Goal: Information Seeking & Learning: Learn about a topic

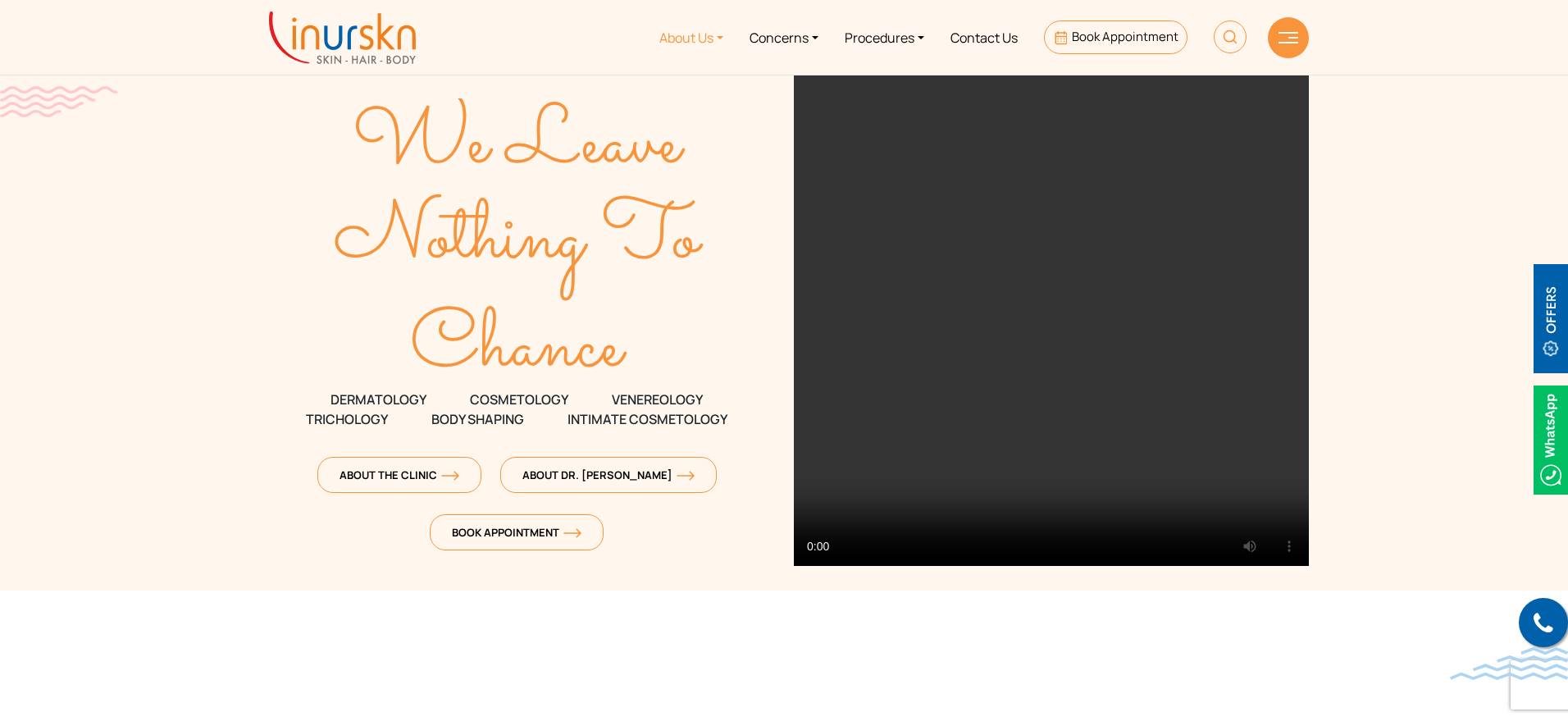
click at [693, 31] on link "About Us" at bounding box center [691, 37] width 90 height 62
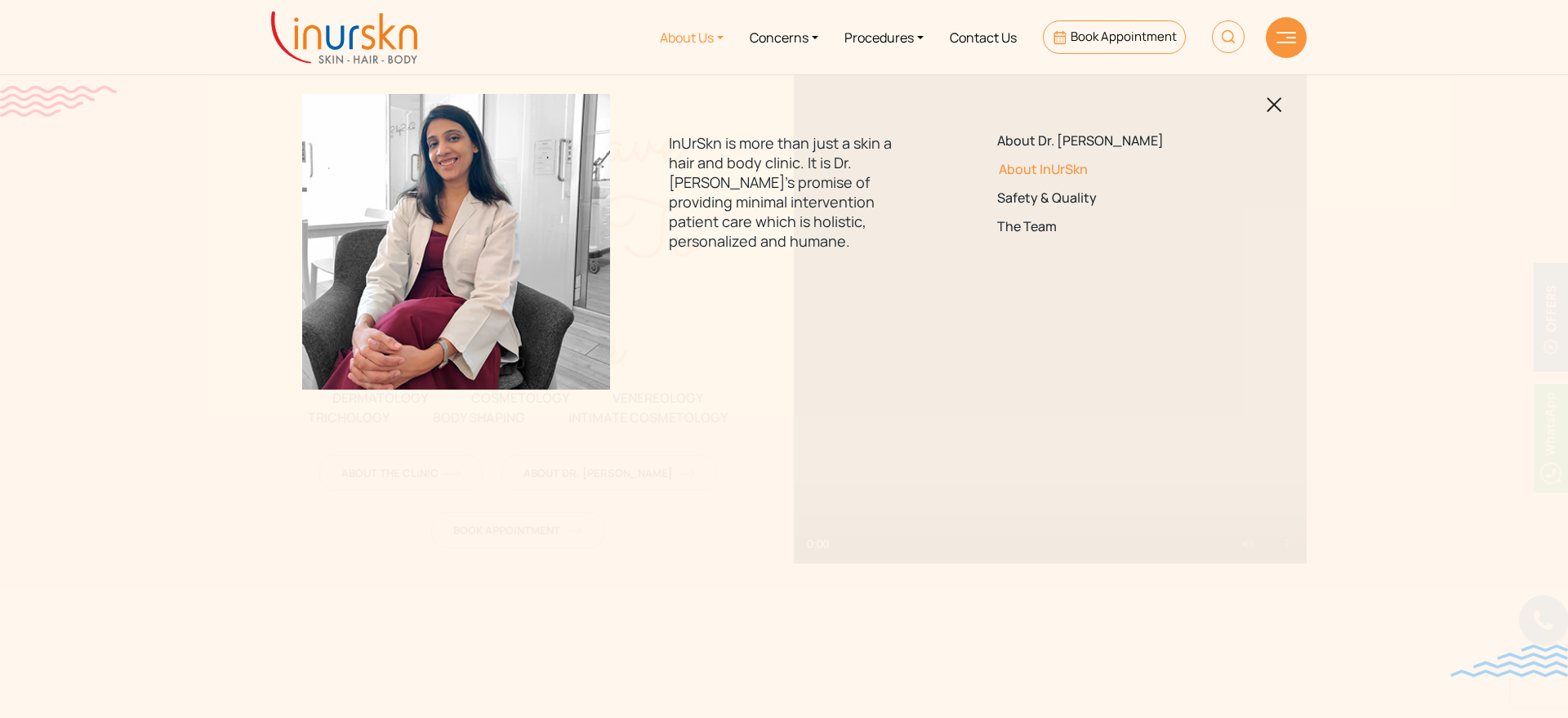
click at [1045, 168] on link "About InUrSkn" at bounding box center [1112, 169] width 229 height 15
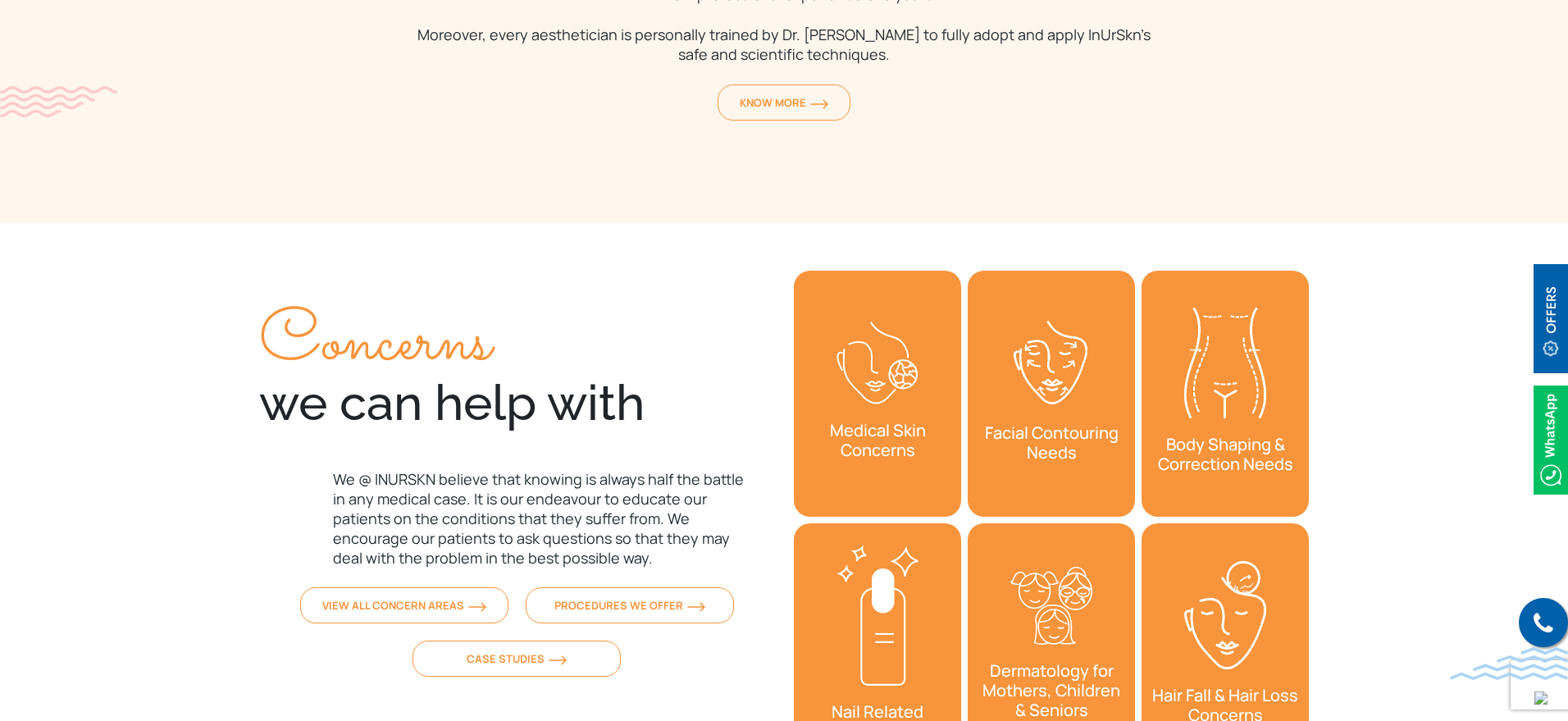
scroll to position [6155, 0]
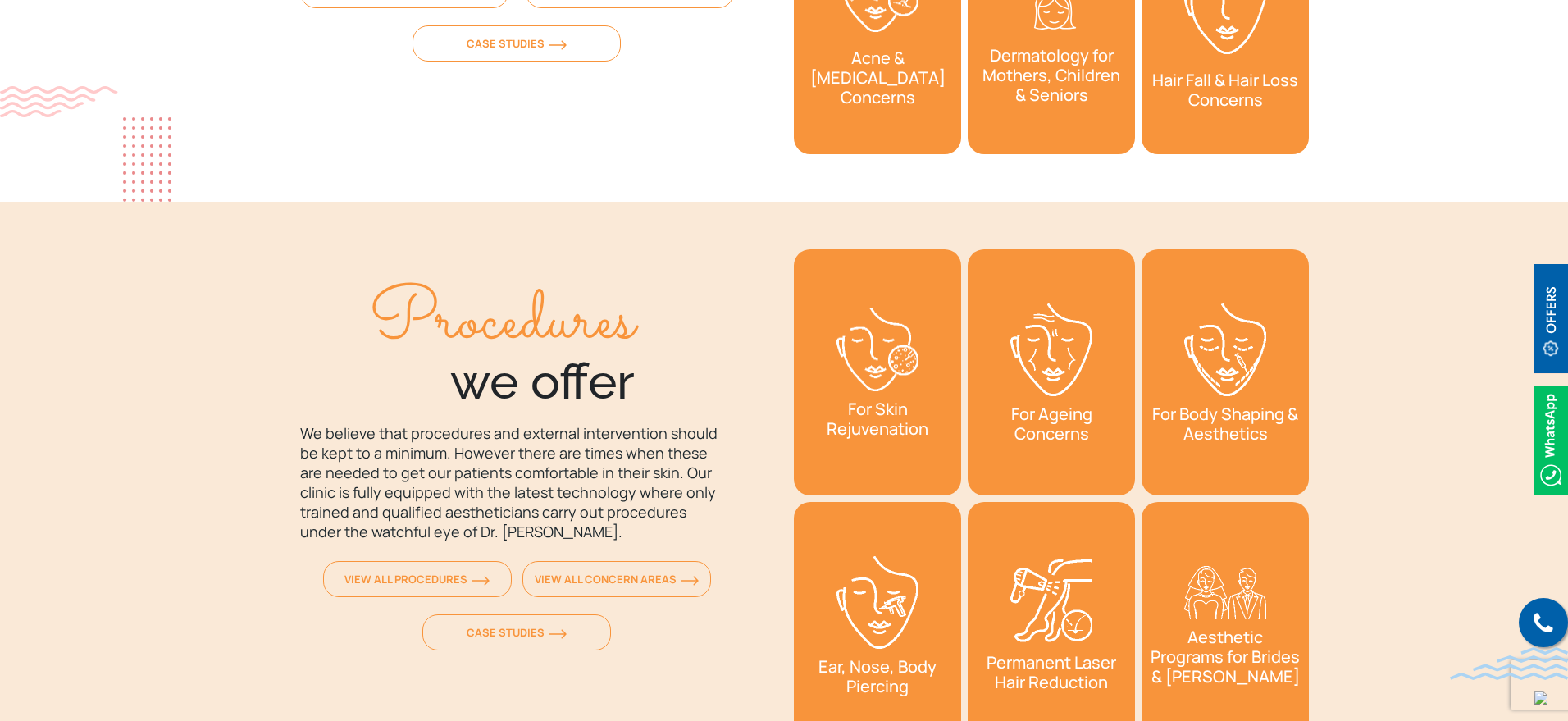
click at [1404, 291] on section "Procedures we offer We believe that procedures and external intervention should…" at bounding box center [784, 498] width 1568 height 594
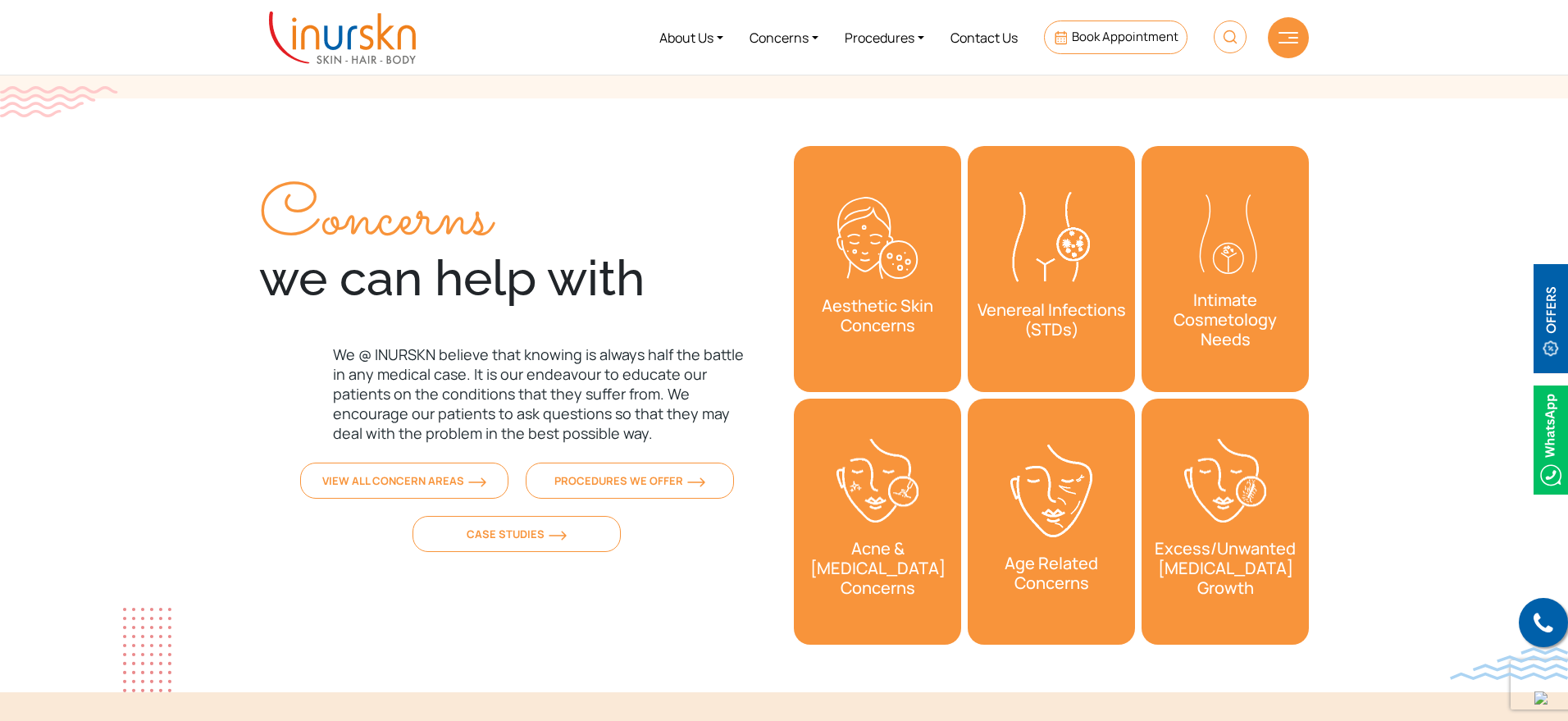
scroll to position [5642, 0]
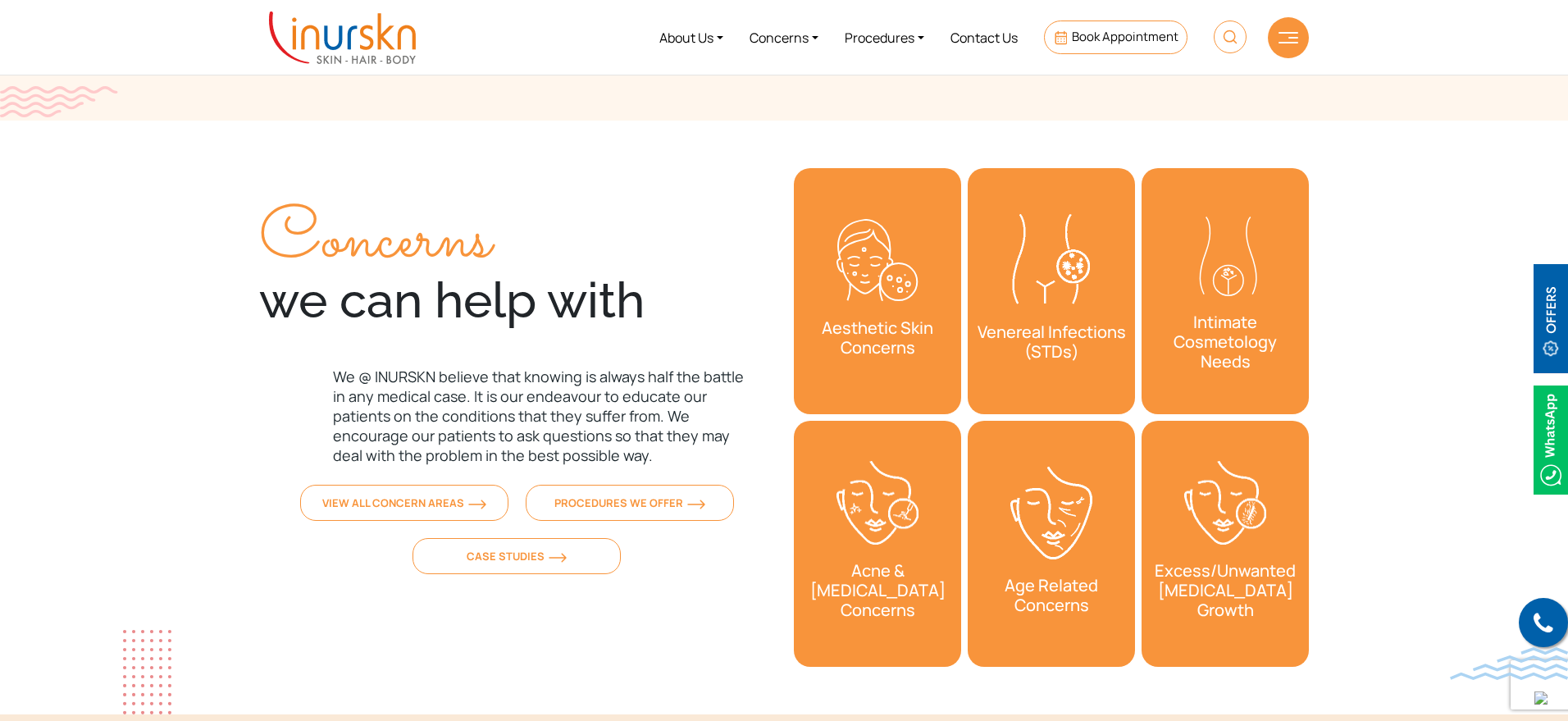
click at [880, 219] on img "2 / 2" at bounding box center [877, 260] width 82 height 82
click at [535, 289] on div "Concerns we can help with We @ INURSKN believe that knowing is always half the …" at bounding box center [517, 376] width 515 height 432
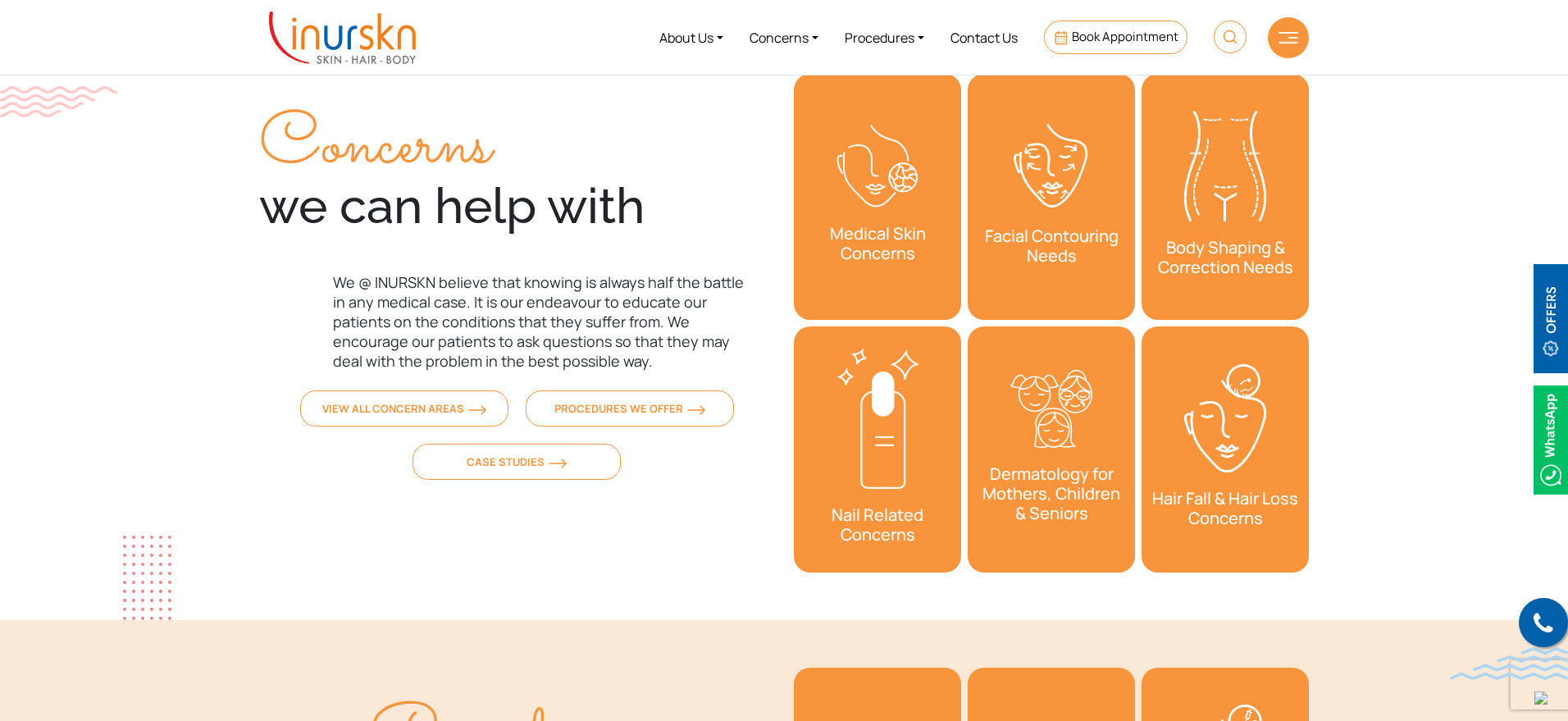
scroll to position [5121, 0]
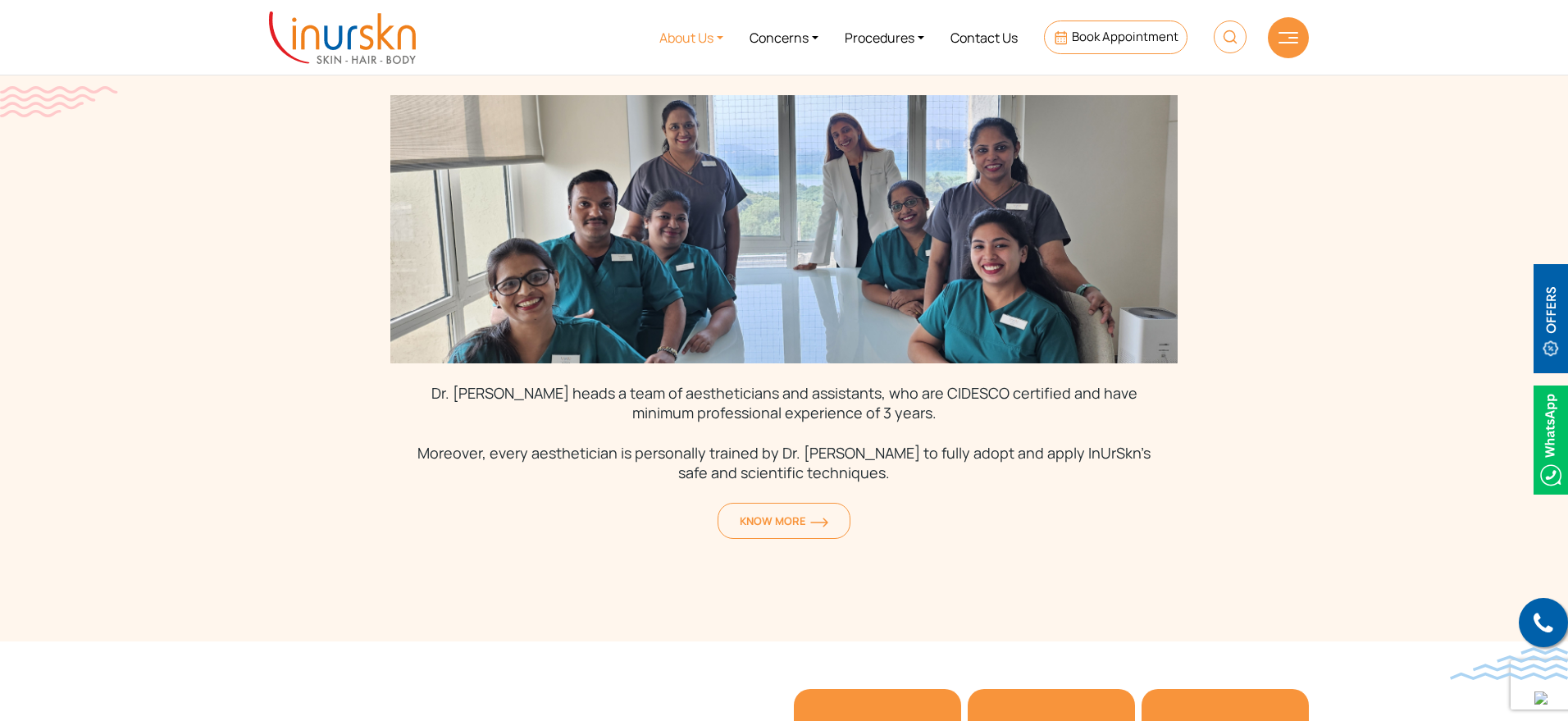
click at [702, 46] on link "About Us" at bounding box center [691, 37] width 90 height 62
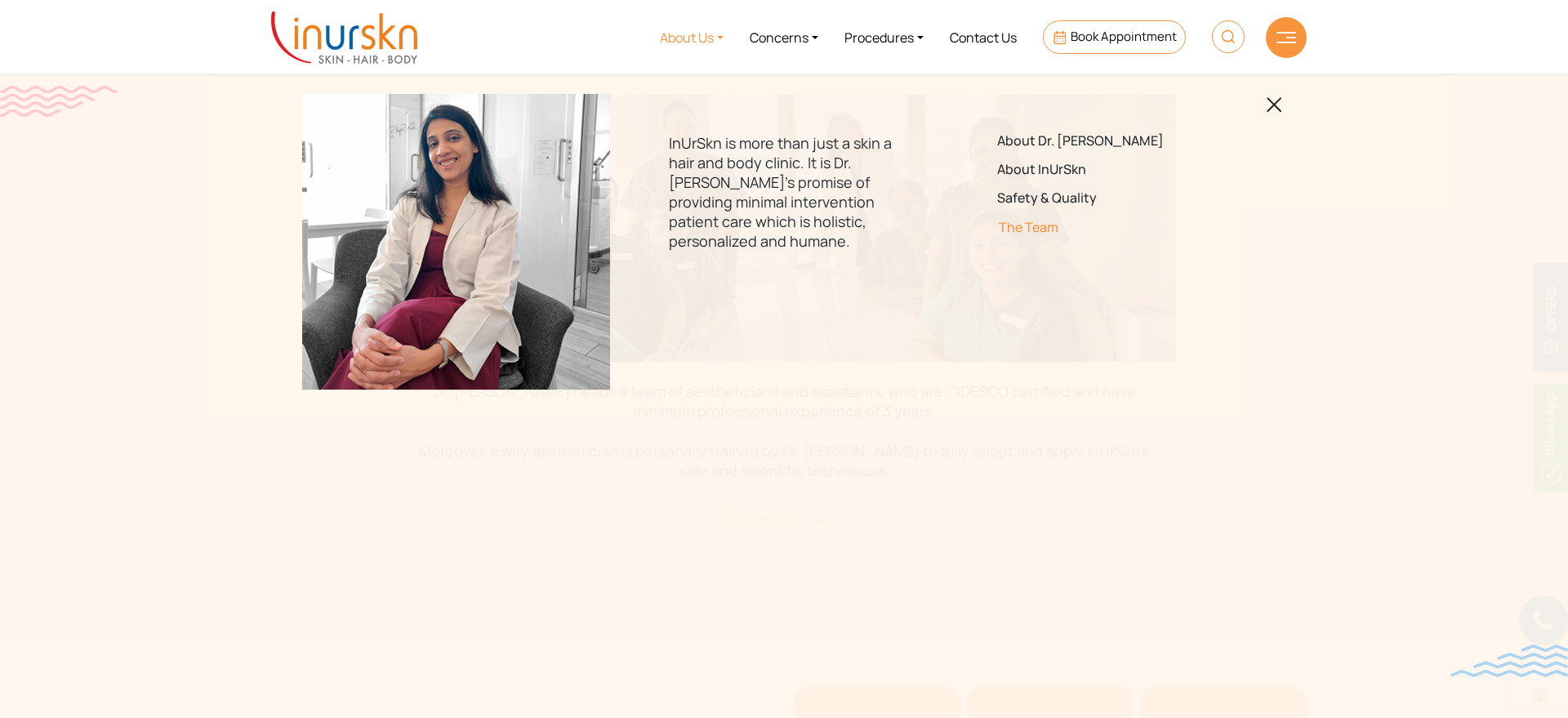
click at [1037, 223] on link "The Team" at bounding box center [1112, 227] width 229 height 15
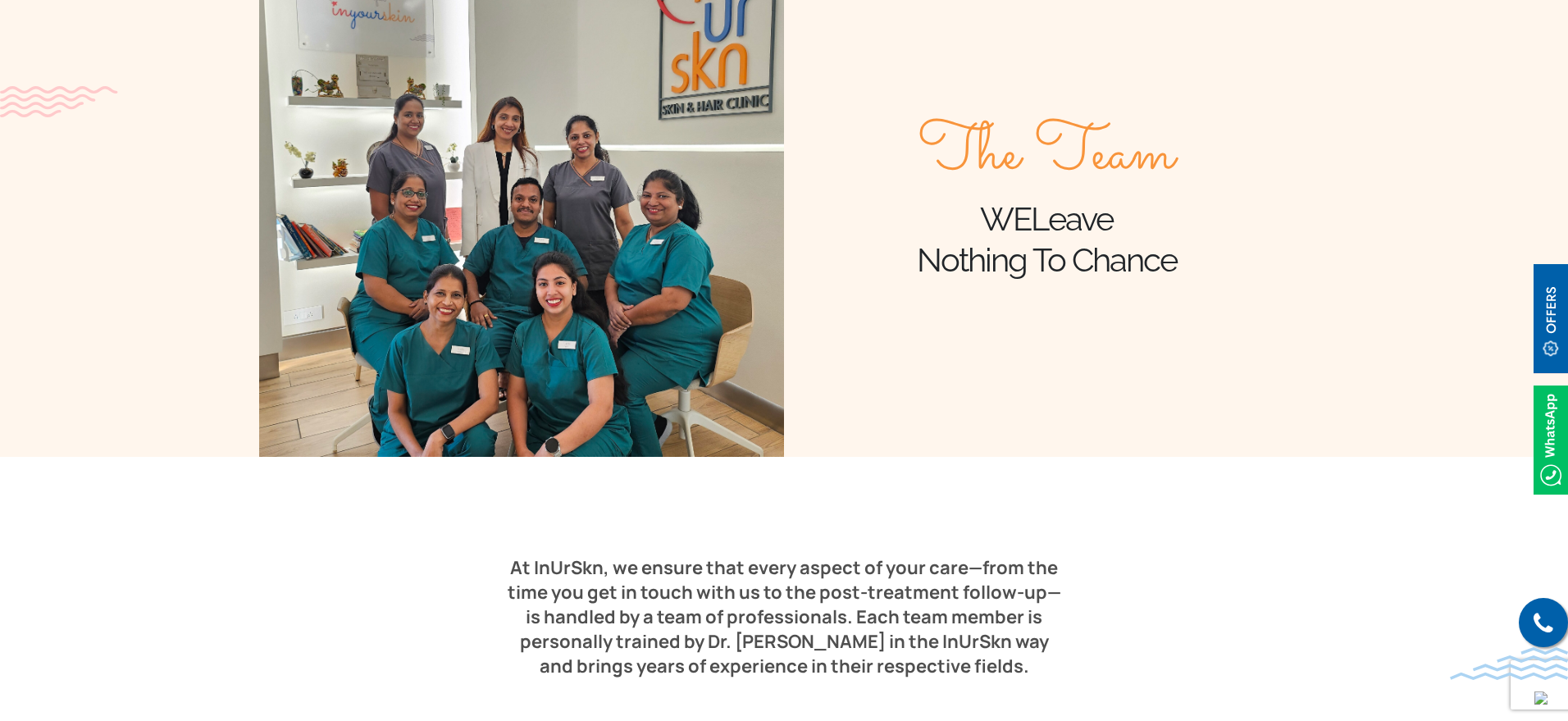
scroll to position [410, 0]
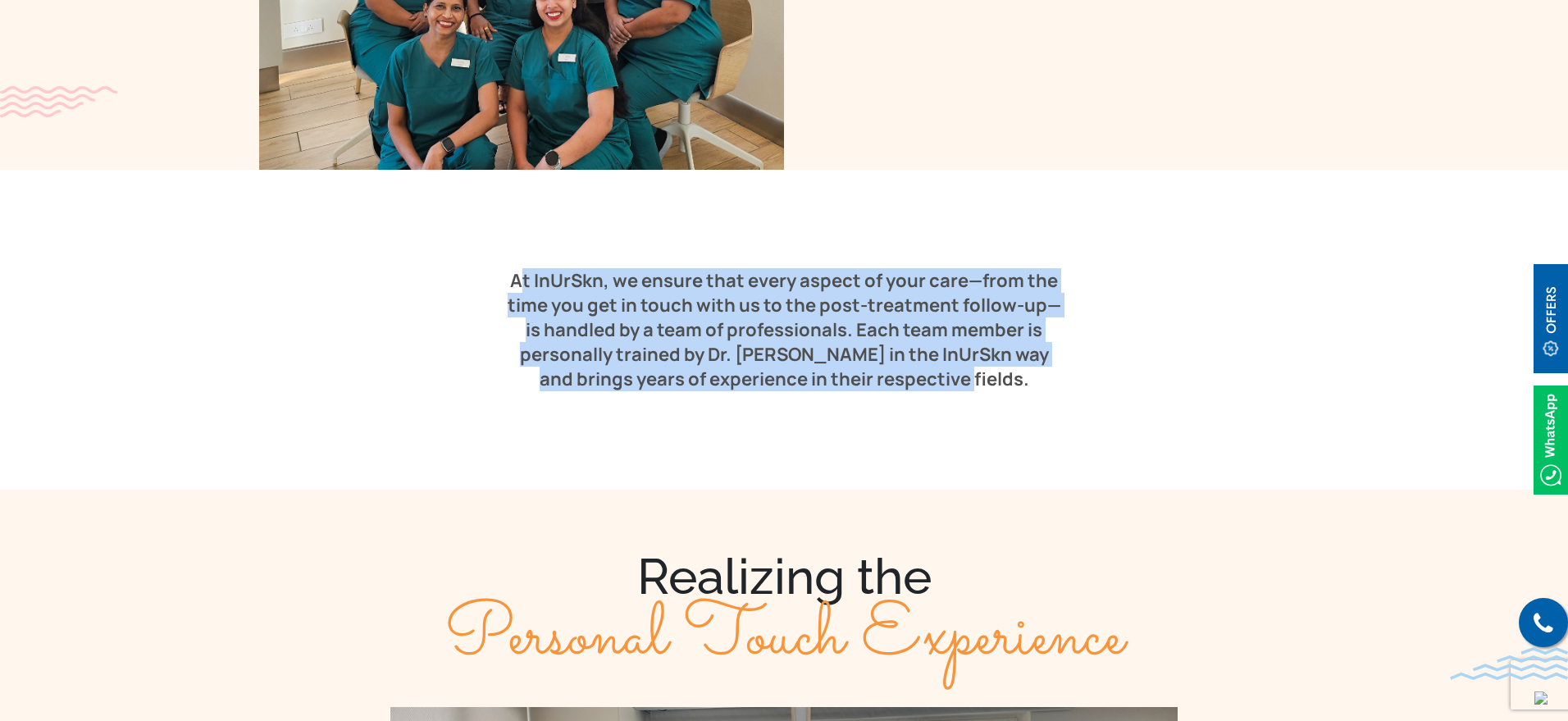
drag, startPoint x: 511, startPoint y: 273, endPoint x: 1033, endPoint y: 390, distance: 535.0
click at [1033, 390] on section "At InUrSkn, we ensure that every aspect of your care—from the time you get in t…" at bounding box center [784, 330] width 1568 height 320
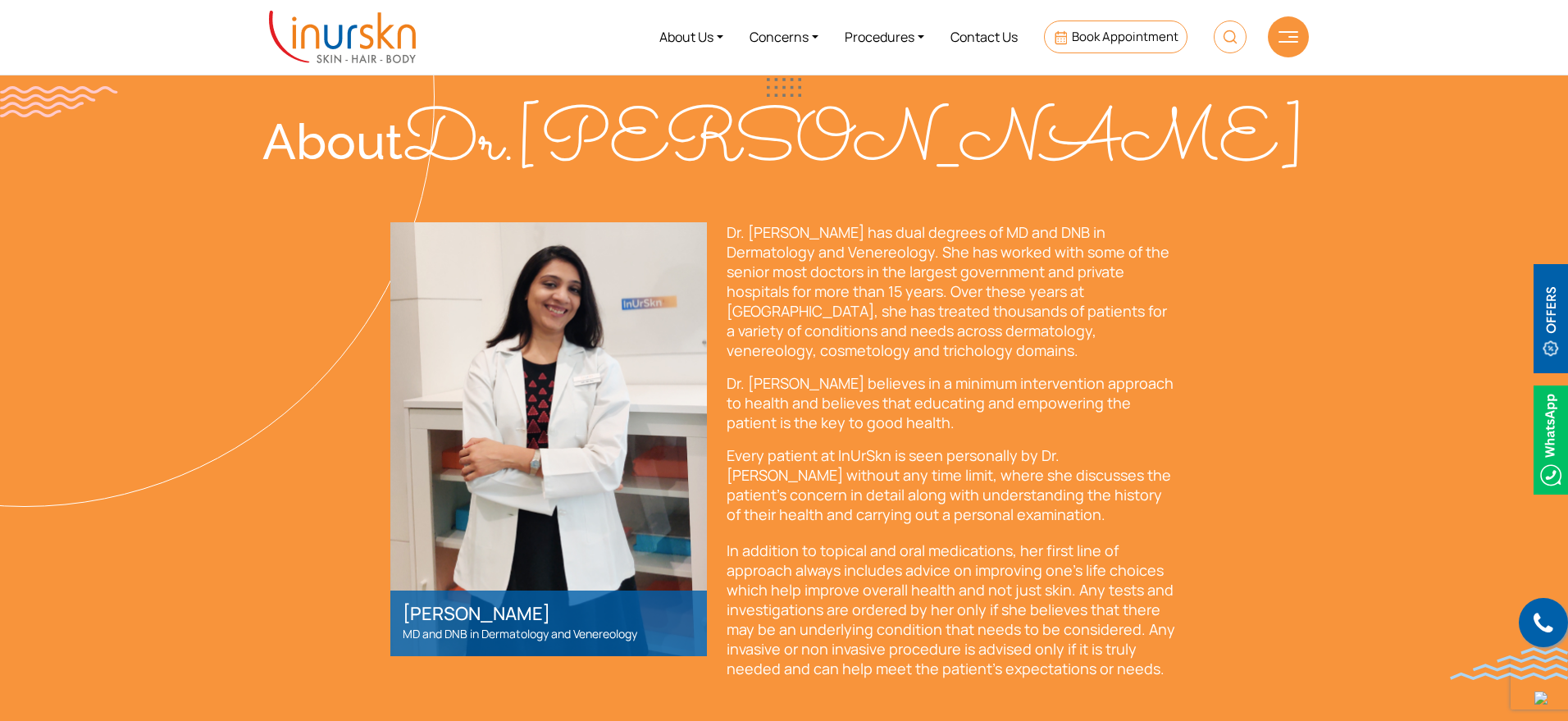
scroll to position [2732, 0]
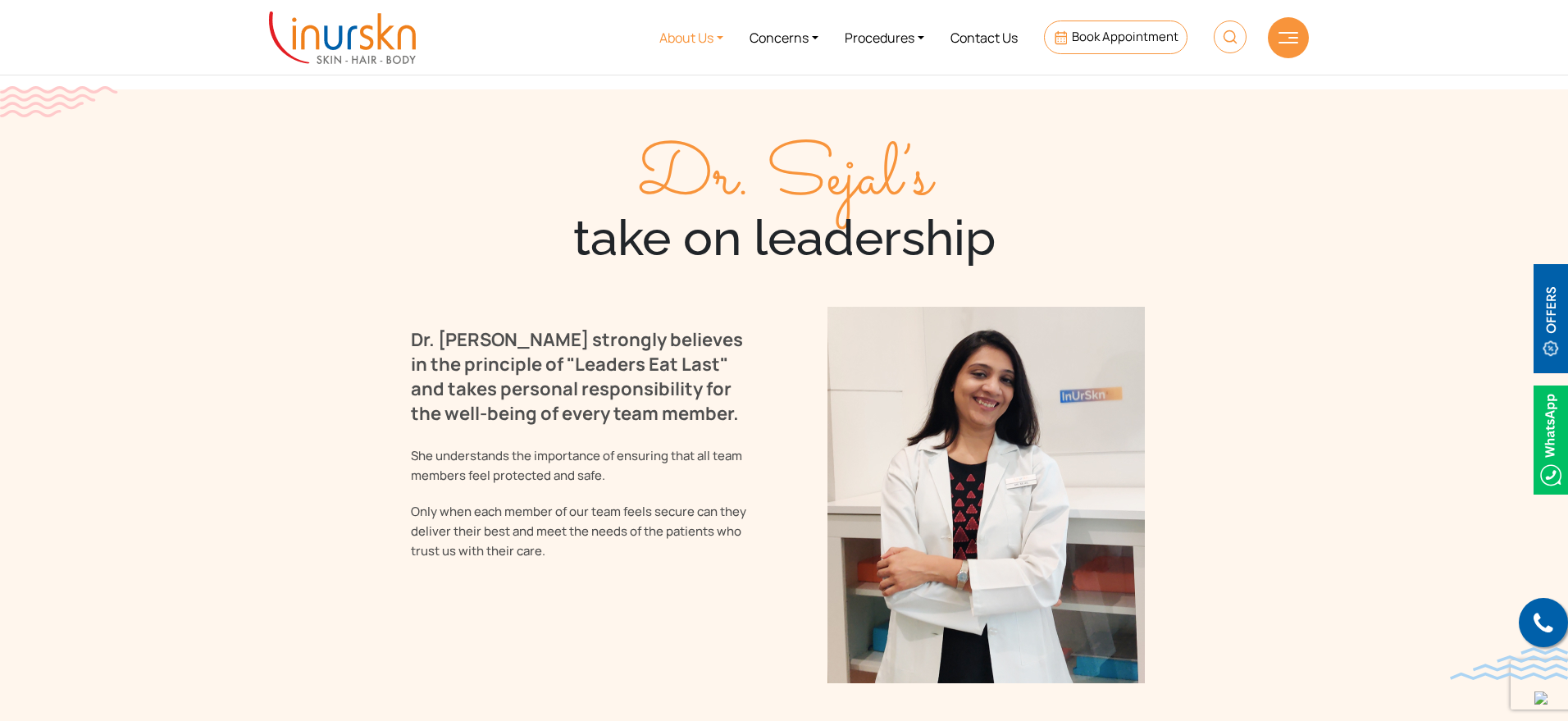
click at [677, 14] on link "About Us" at bounding box center [691, 37] width 90 height 62
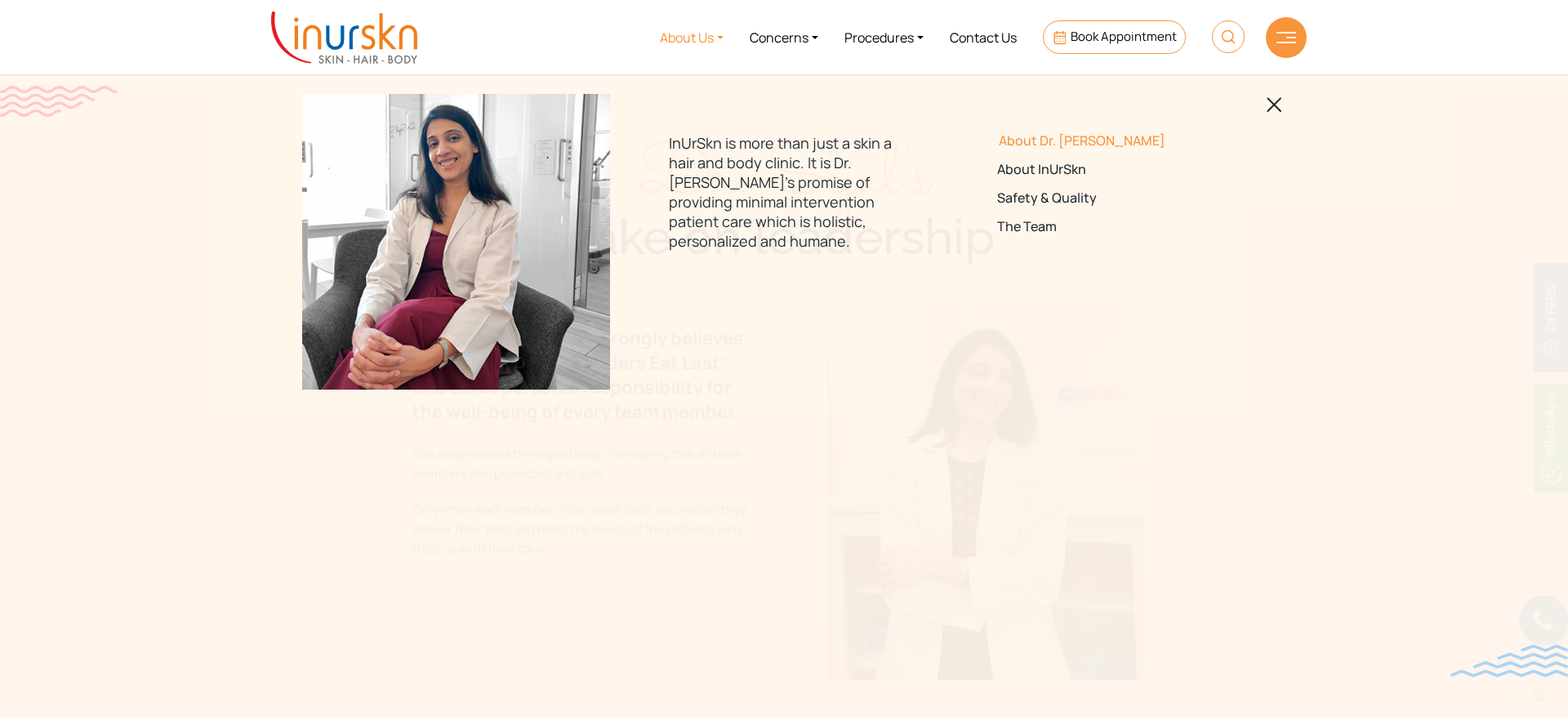
click at [1064, 137] on link "About Dr. [PERSON_NAME]" at bounding box center [1112, 141] width 229 height 15
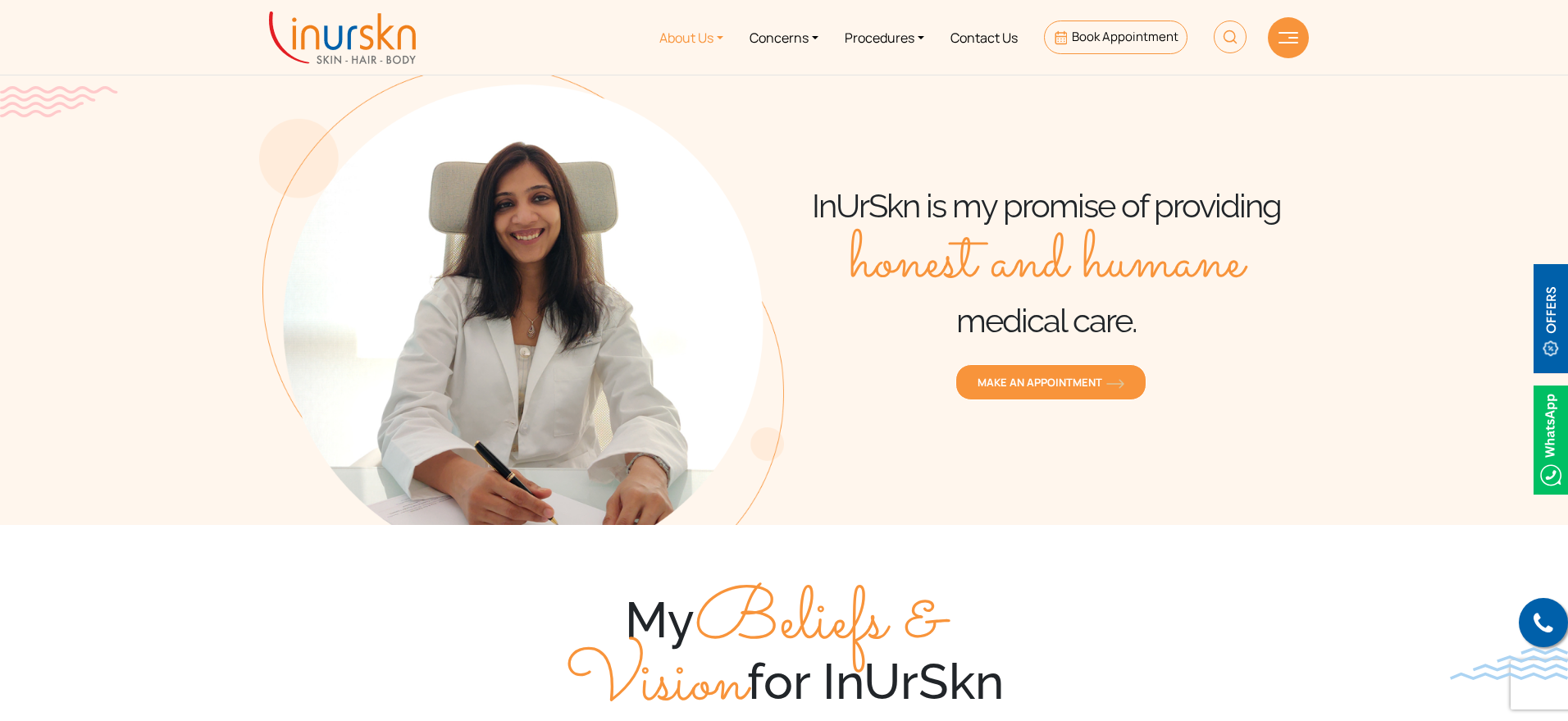
click at [705, 36] on link "About Us" at bounding box center [691, 37] width 90 height 62
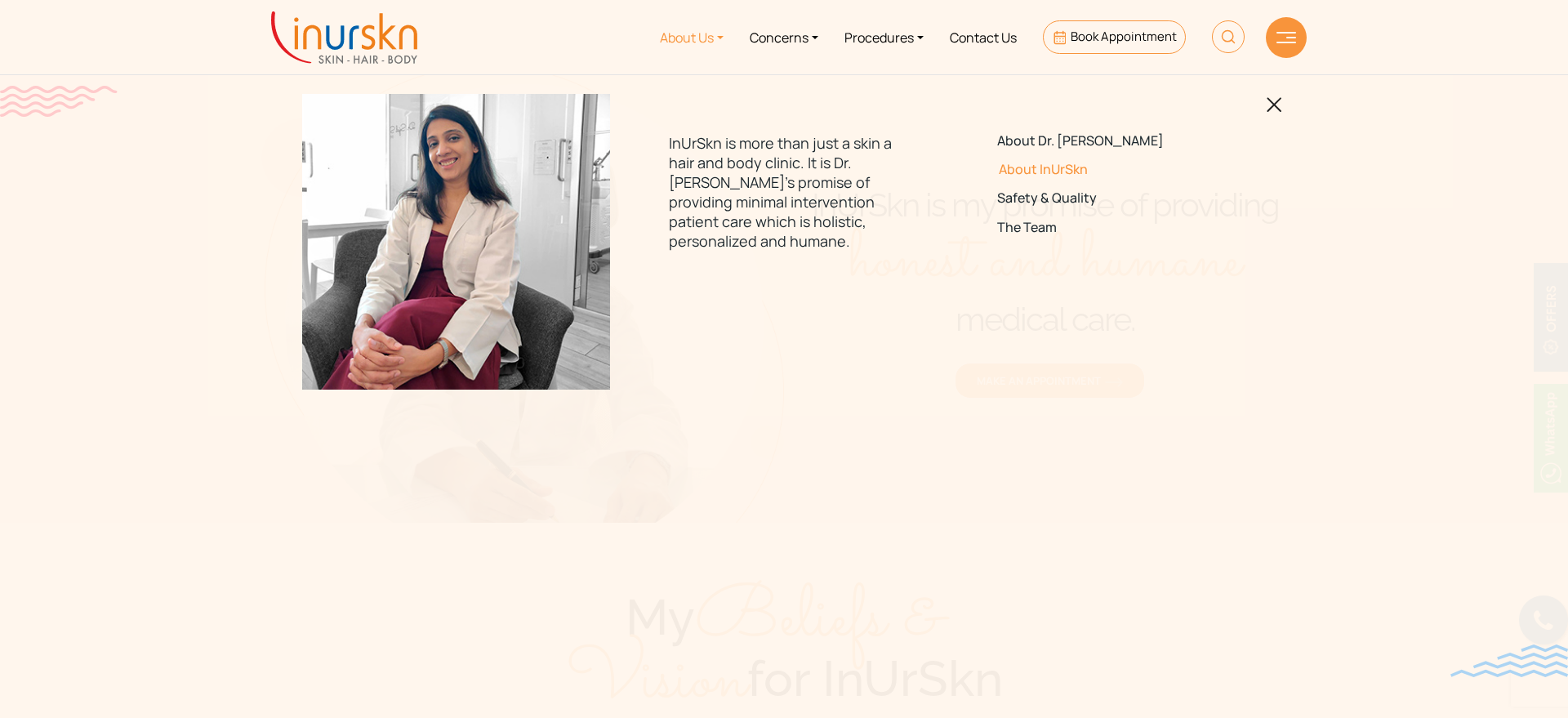
click at [1057, 167] on link "About InUrSkn" at bounding box center [1112, 169] width 229 height 15
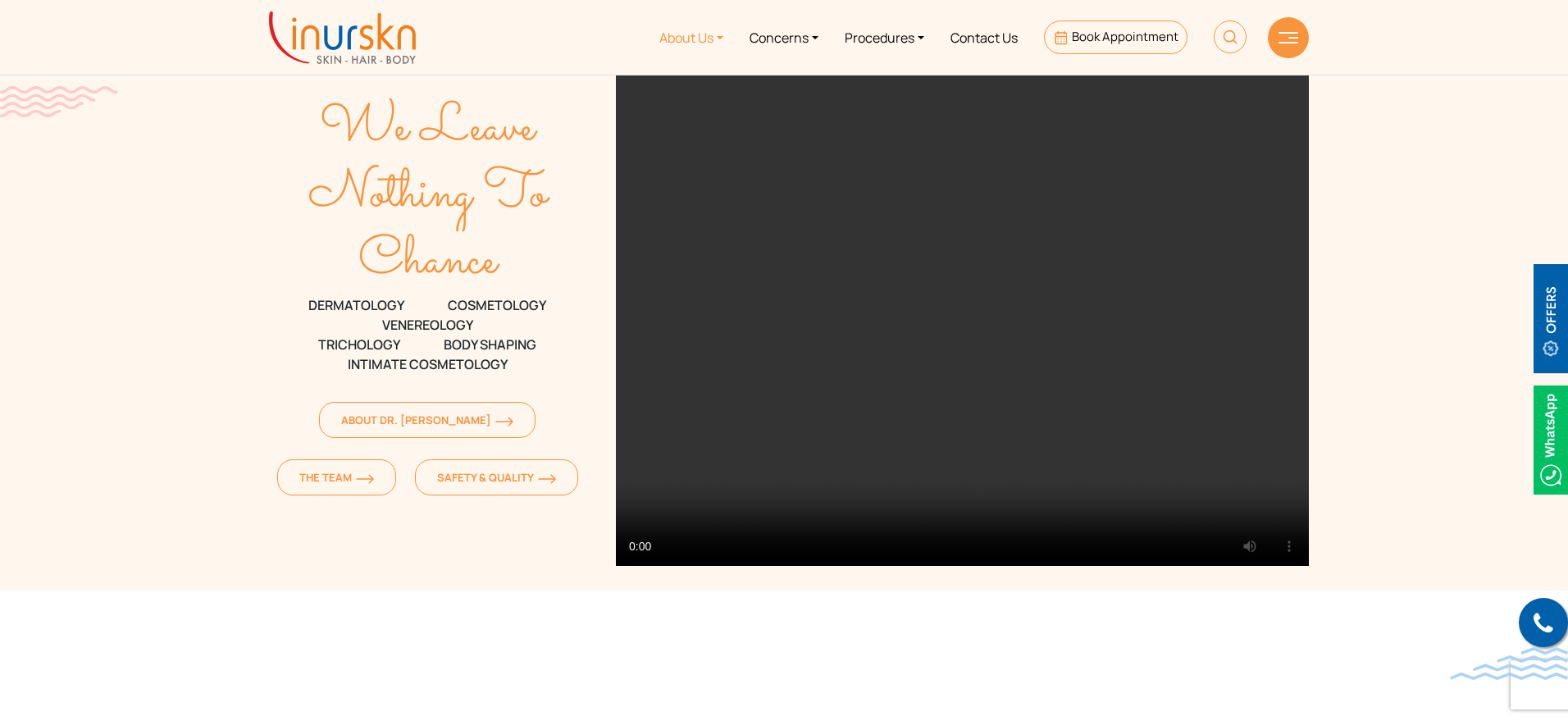
click at [708, 36] on link "About Us" at bounding box center [691, 37] width 90 height 62
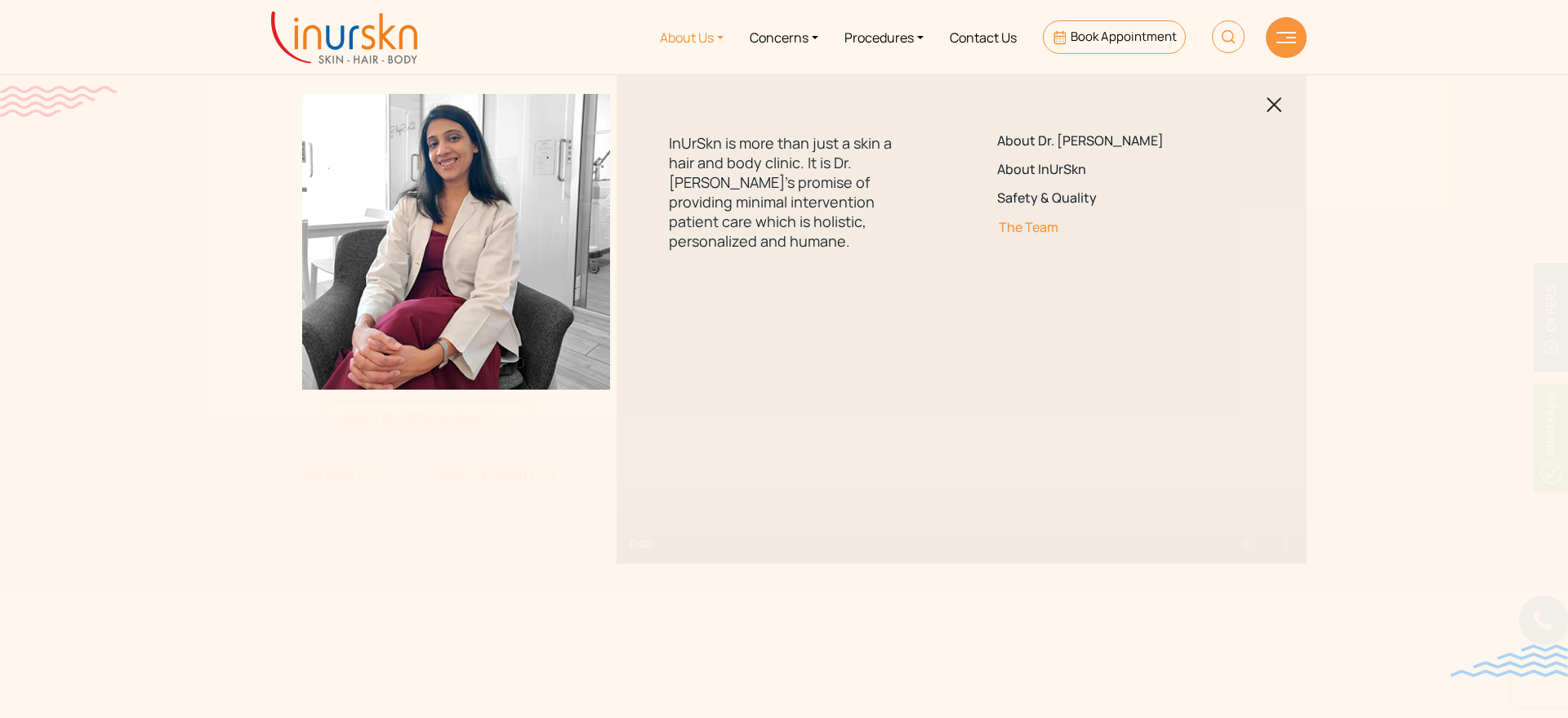
click at [1009, 228] on link "The Team" at bounding box center [1112, 227] width 229 height 15
